Goal: Understand process/instructions: Learn about a topic

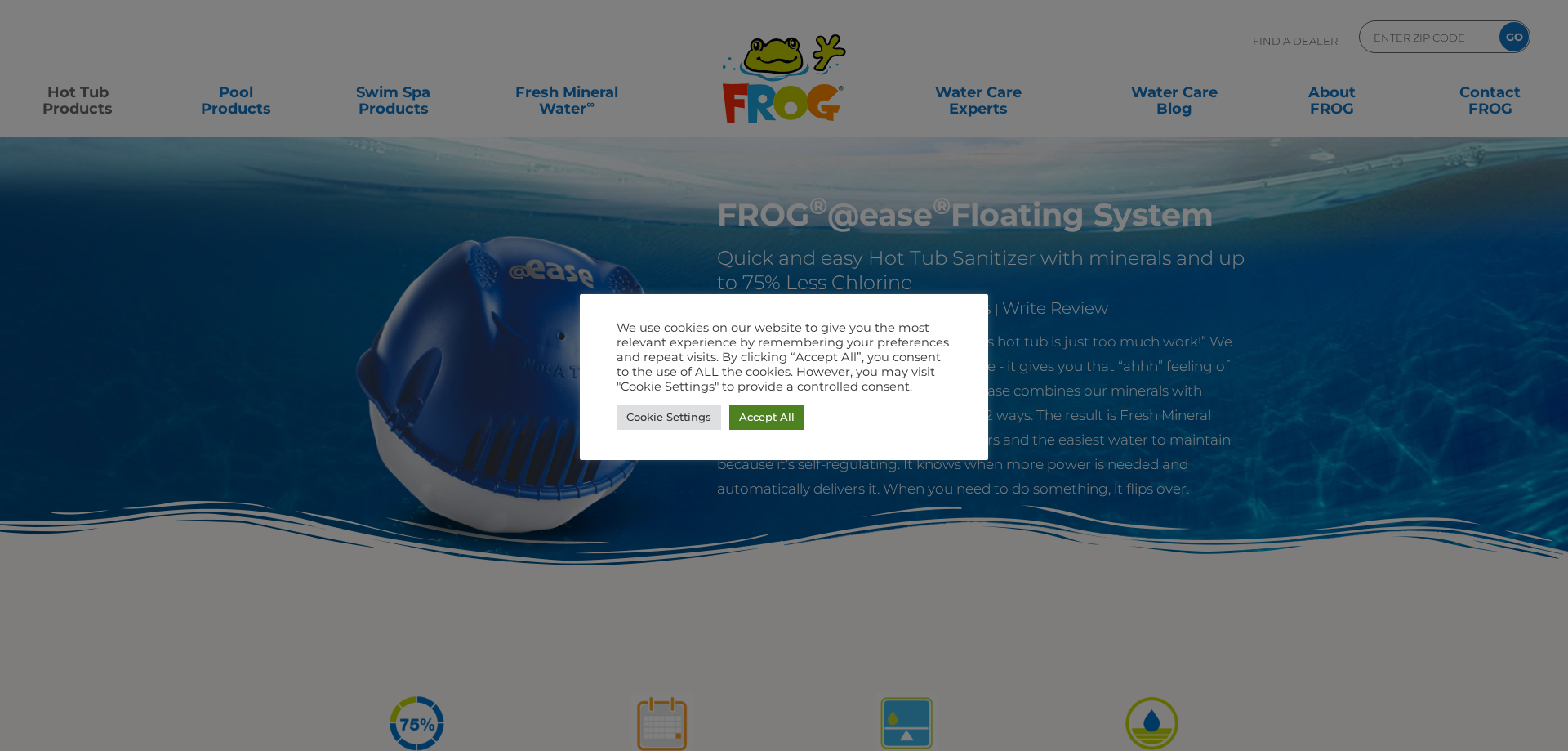
click at [764, 415] on link "Accept All" at bounding box center [766, 416] width 75 height 25
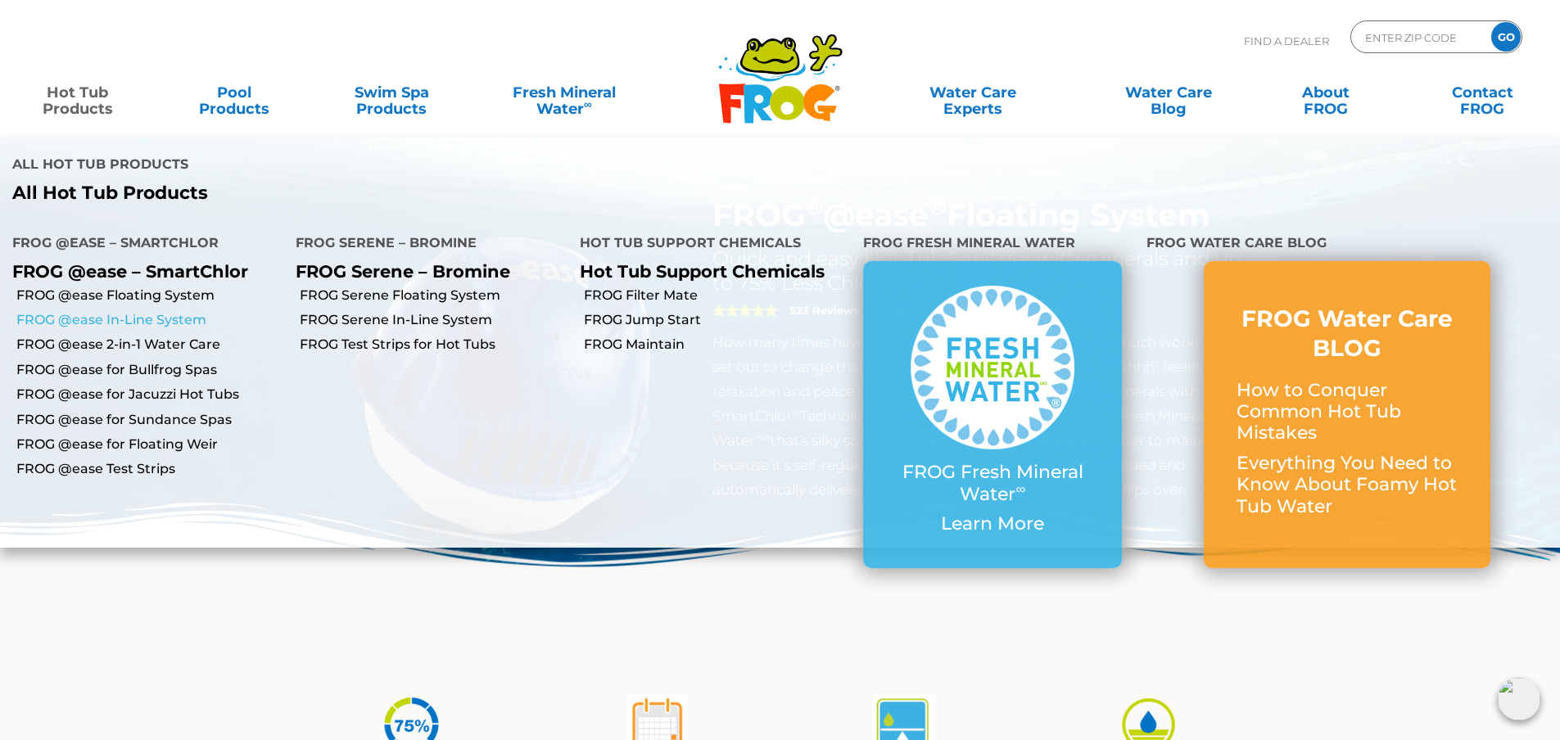
click at [165, 319] on link "FROG @ease In-Line System" at bounding box center [149, 320] width 267 height 18
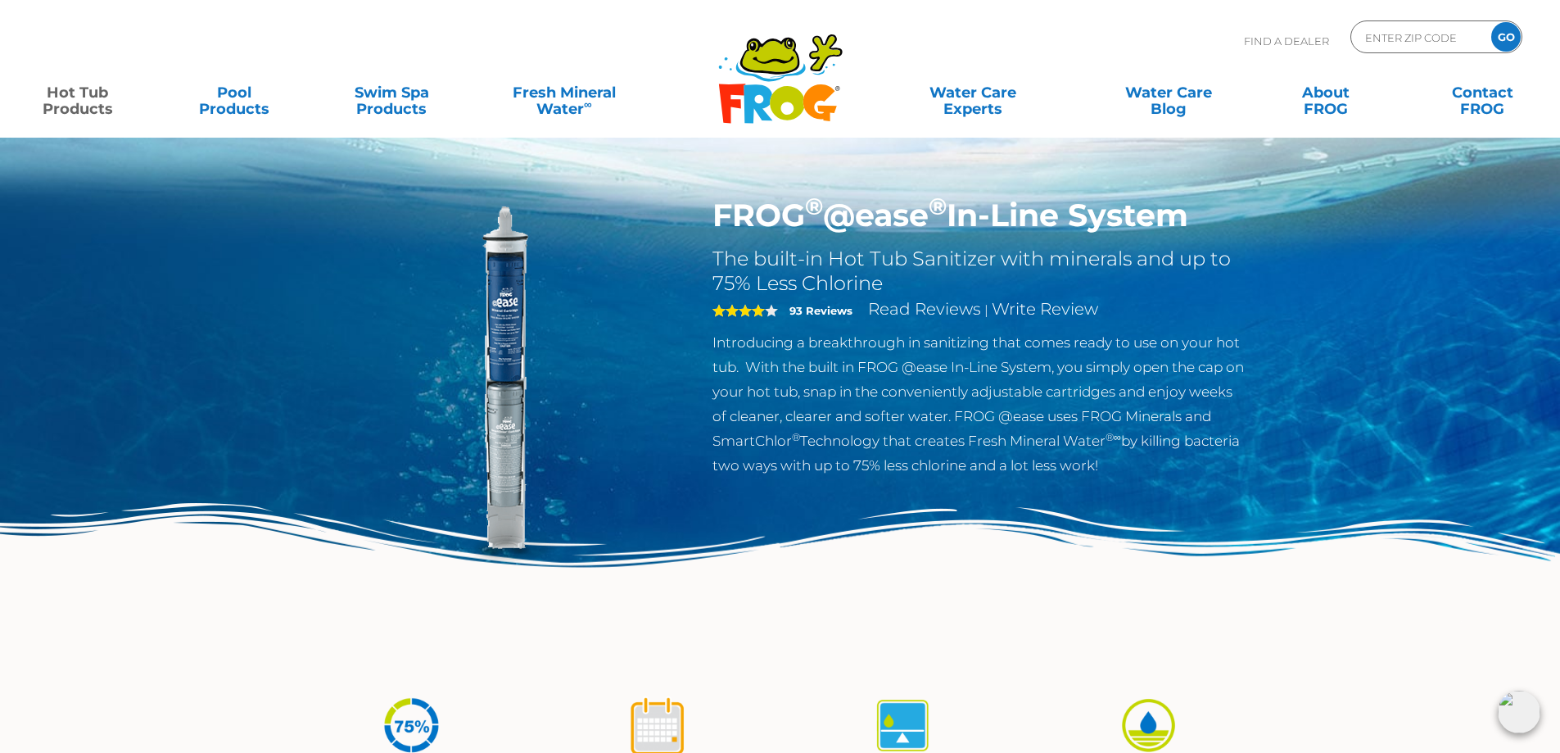
drag, startPoint x: 1572, startPoint y: 1, endPoint x: 1164, endPoint y: 382, distance: 558.6
click at [1151, 390] on p "Introducing a breakthrough in sanitizing that comes ready to use on your hot tu…" at bounding box center [979, 403] width 535 height 147
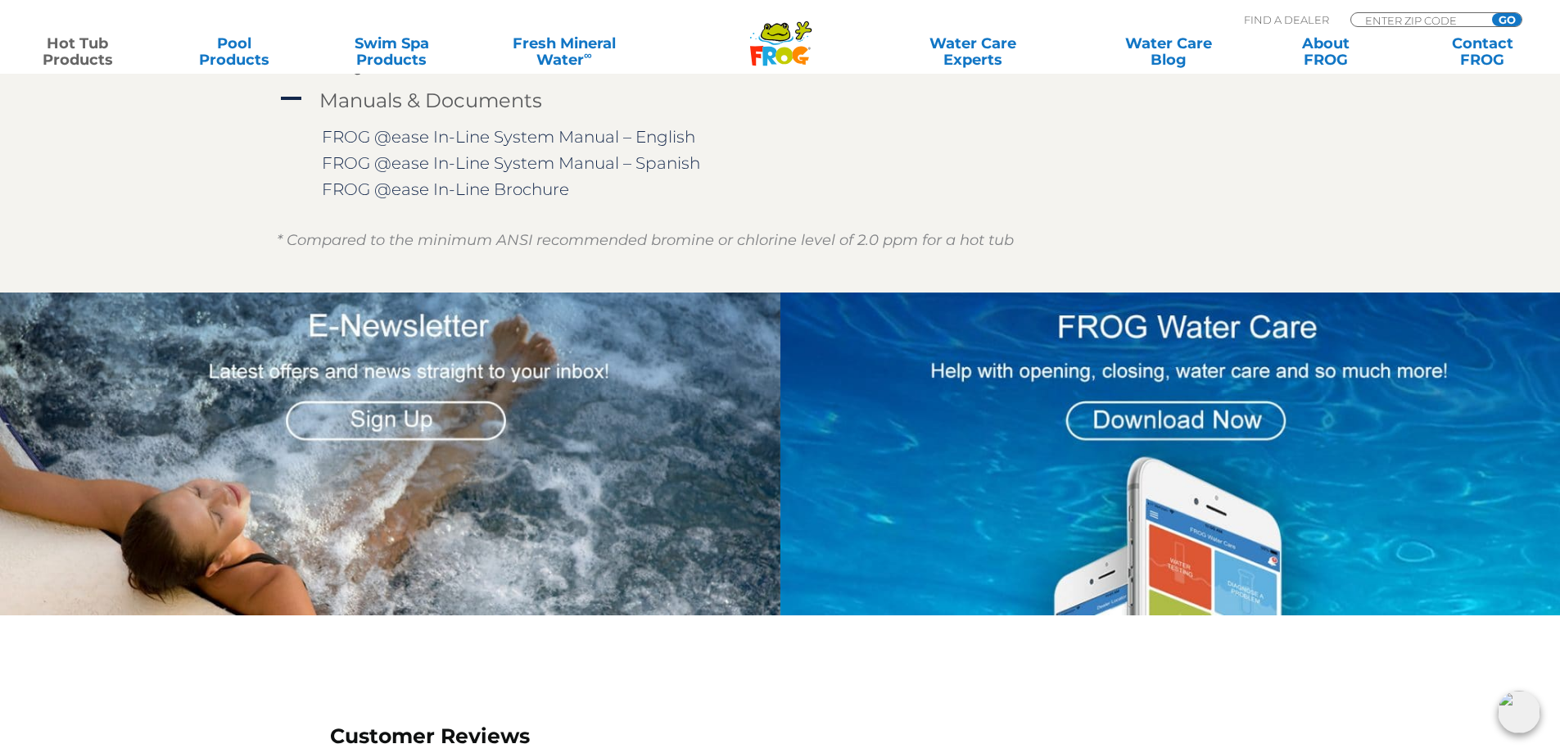
scroll to position [1984, 0]
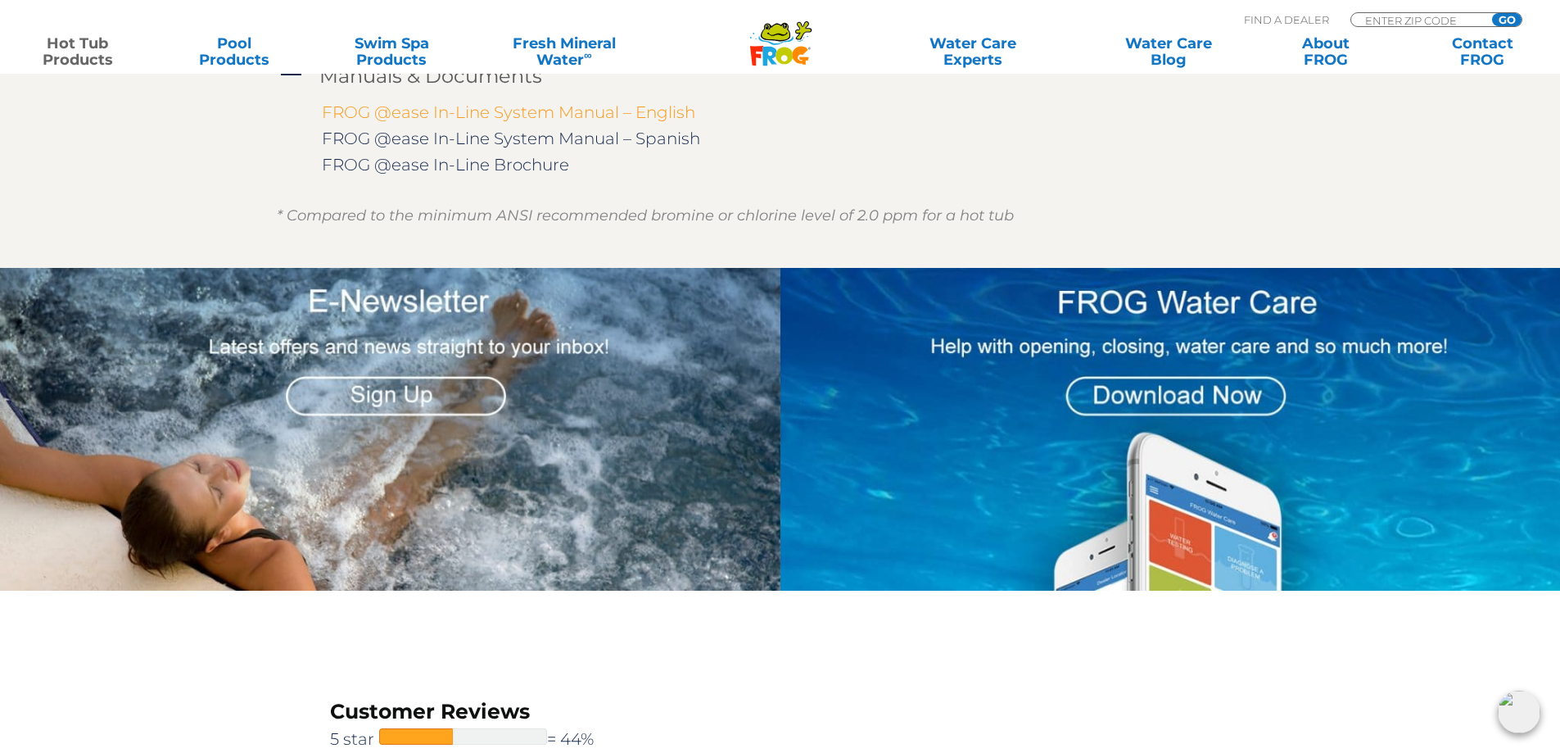
click at [513, 113] on link "FROG @ease In-Line System Manual – English" at bounding box center [508, 112] width 373 height 20
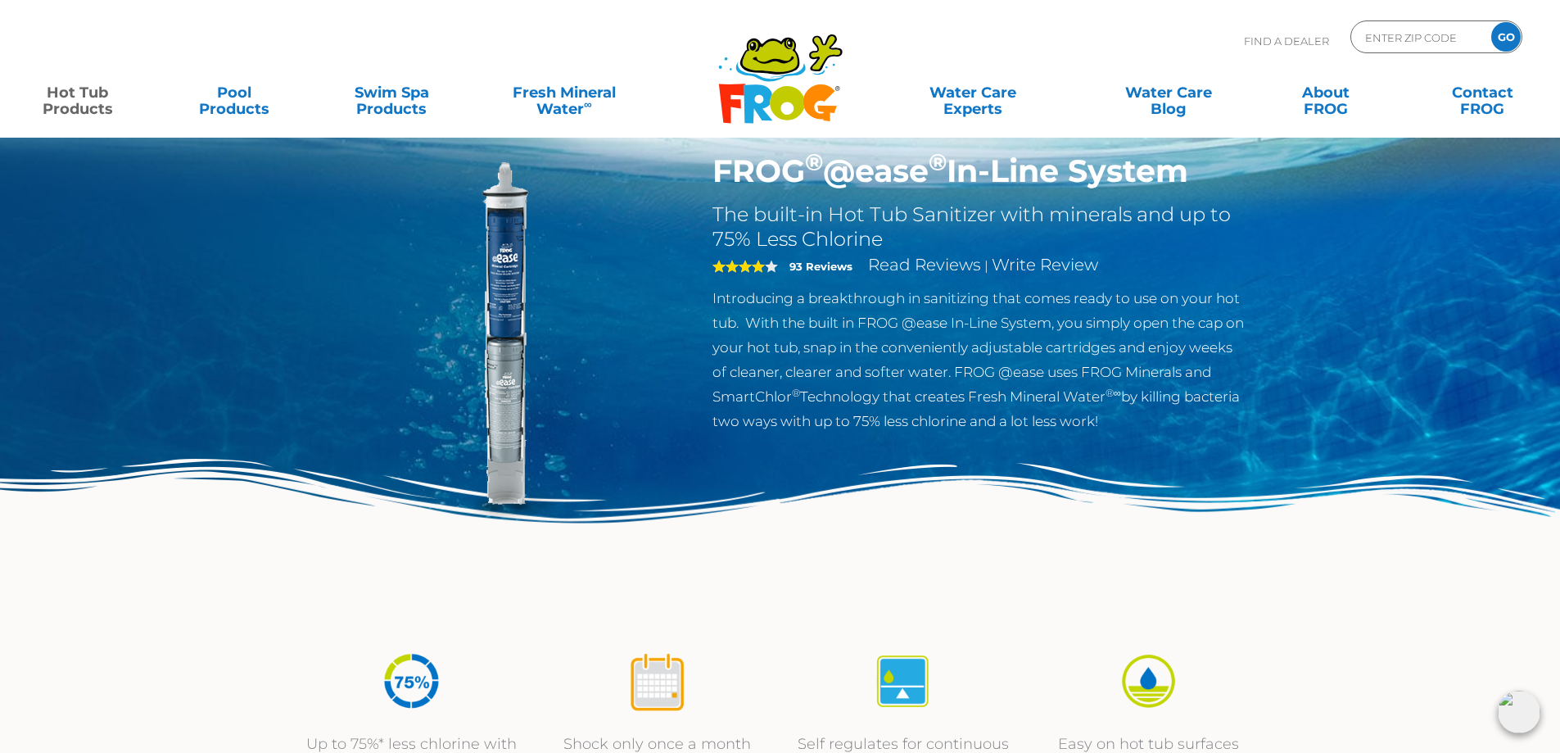
scroll to position [0, 0]
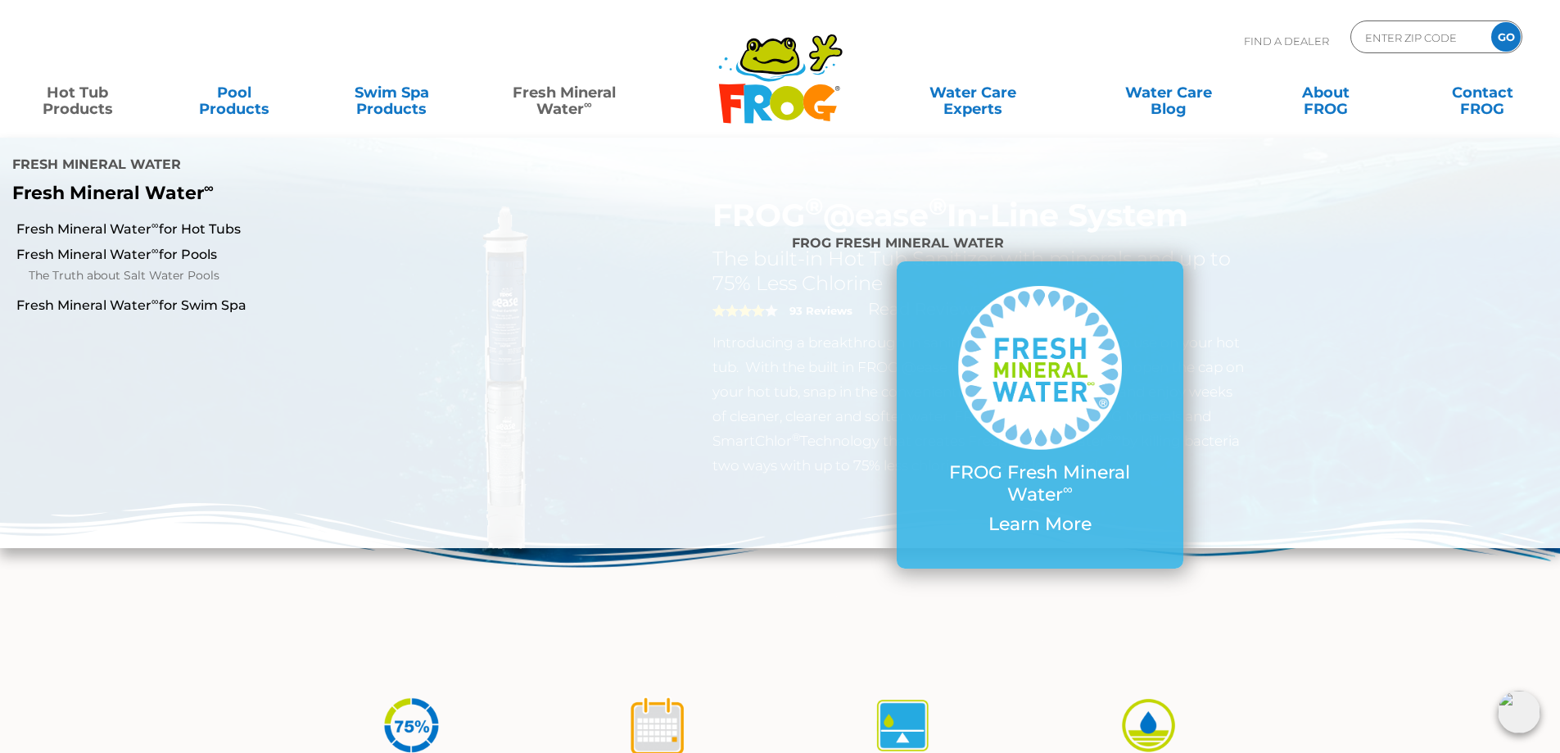
click at [581, 94] on link "Fresh Mineral Water ∞" at bounding box center [563, 92] width 153 height 33
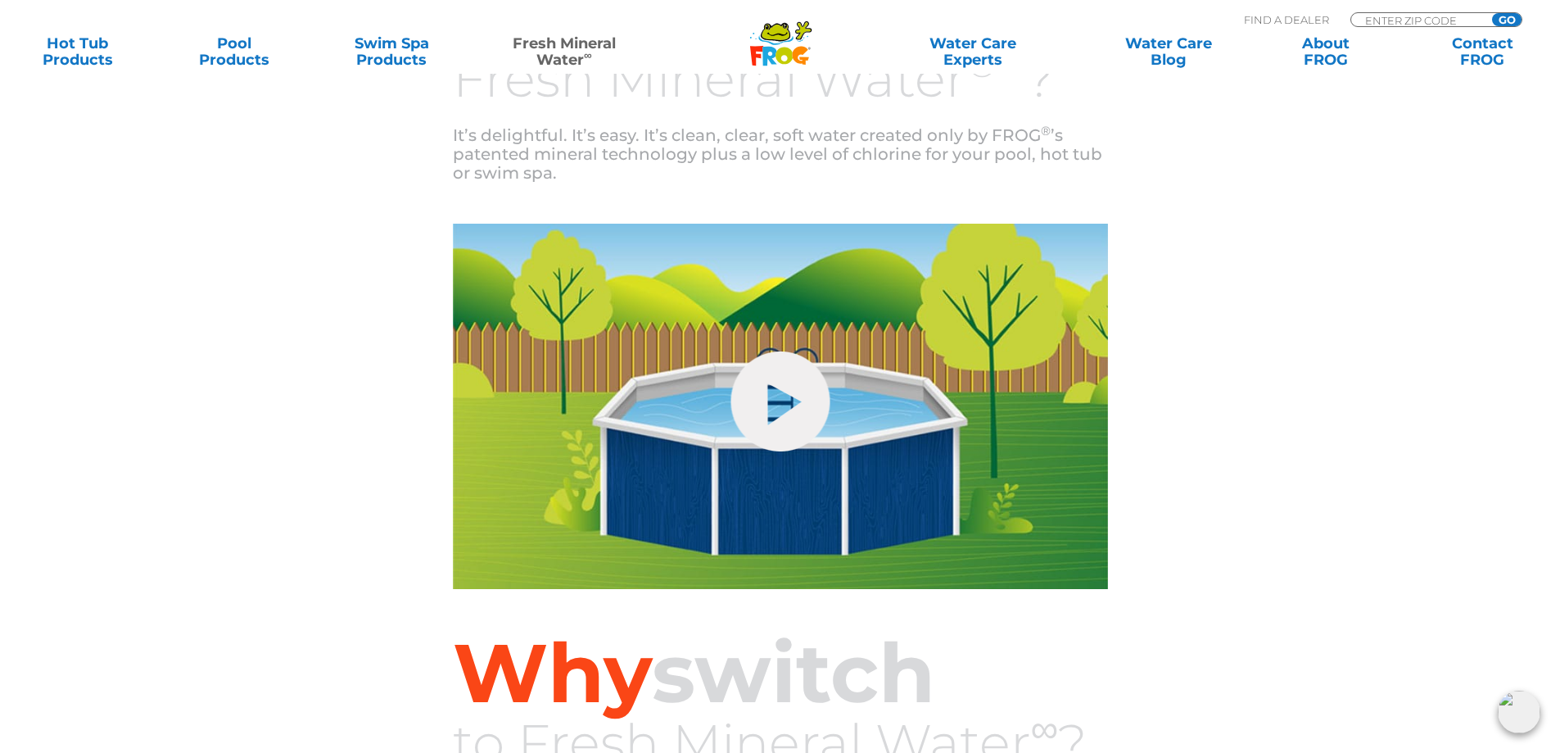
scroll to position [608, 0]
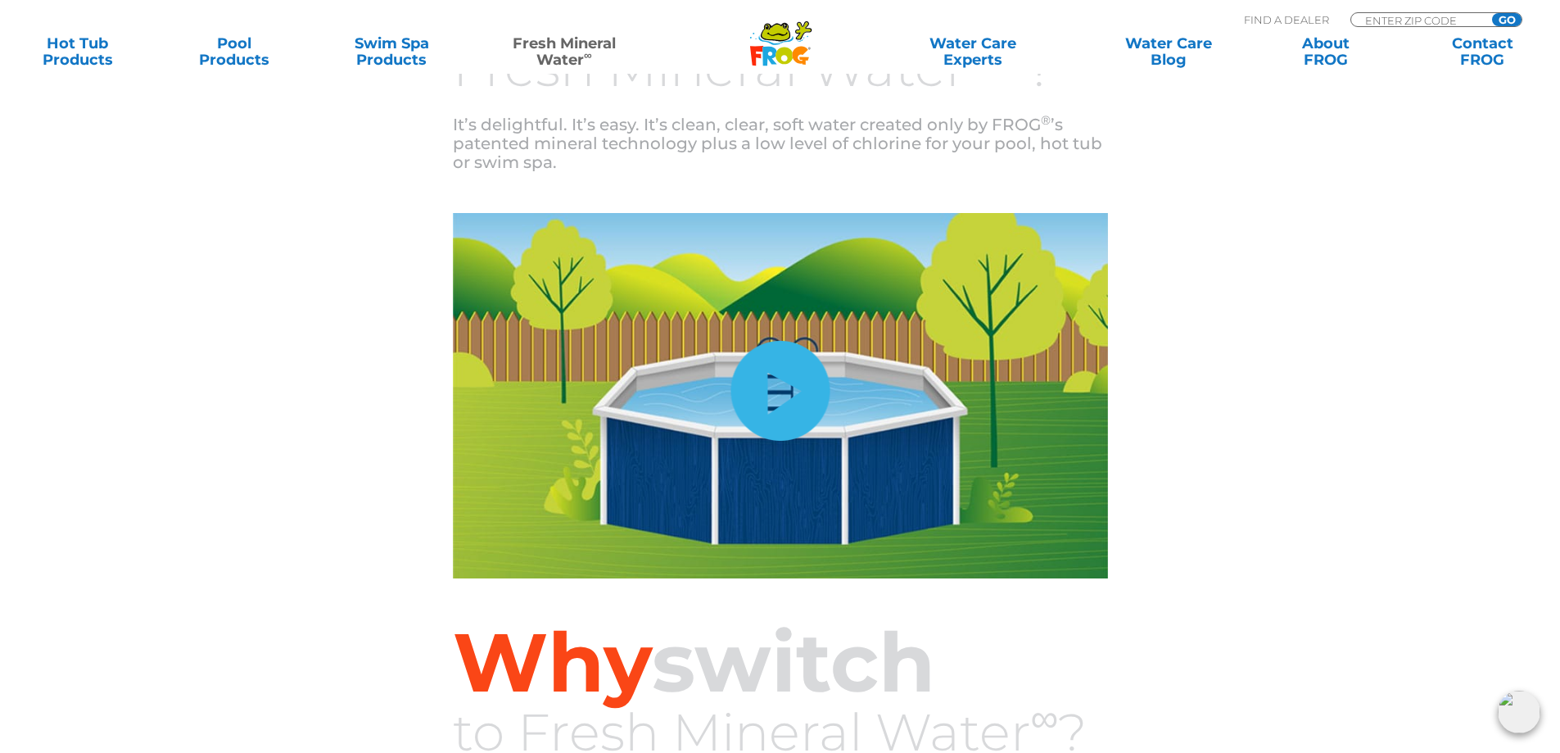
click at [785, 378] on link "hide-me" at bounding box center [780, 391] width 99 height 100
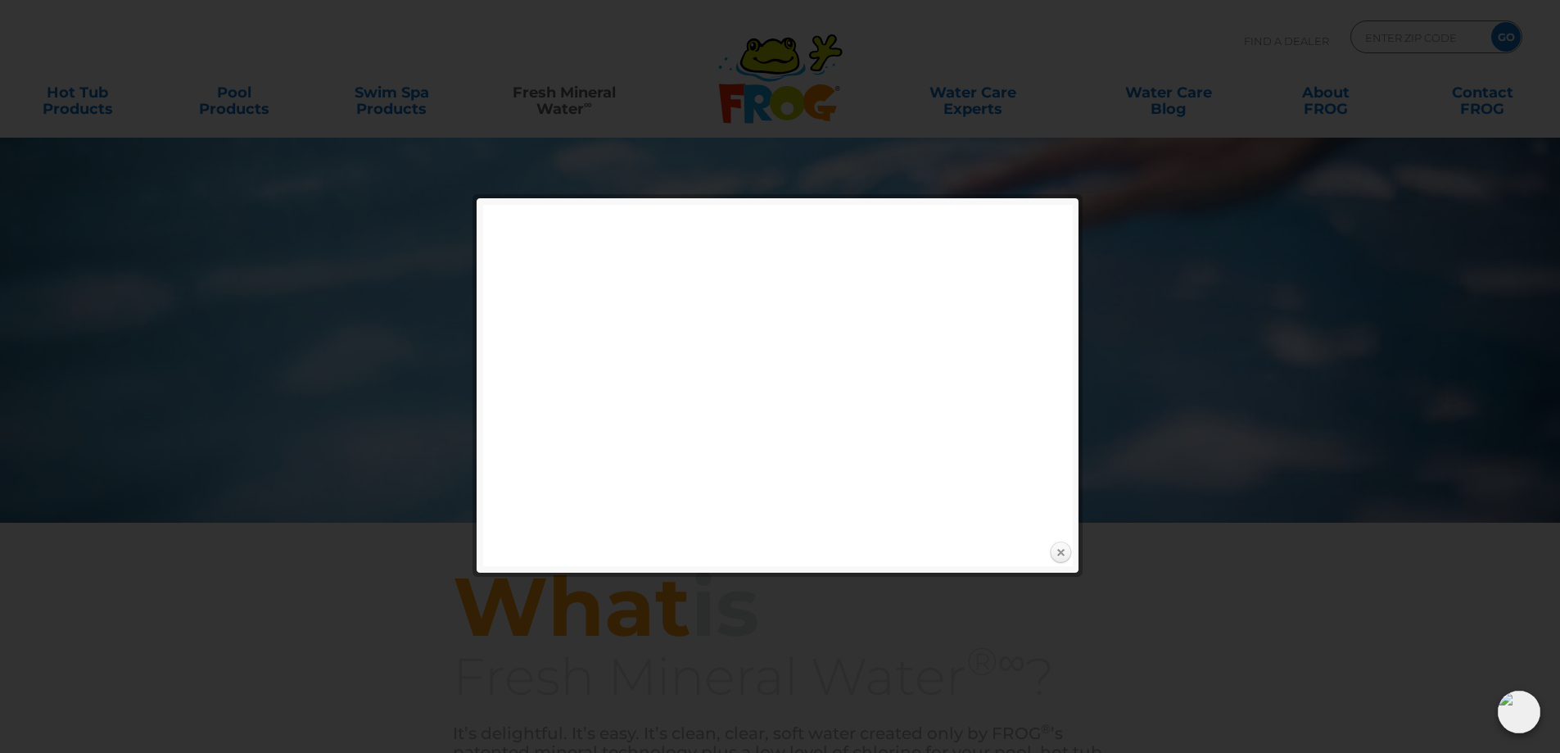
click at [1061, 550] on link "Close" at bounding box center [1060, 553] width 25 height 25
